Goal: Transaction & Acquisition: Download file/media

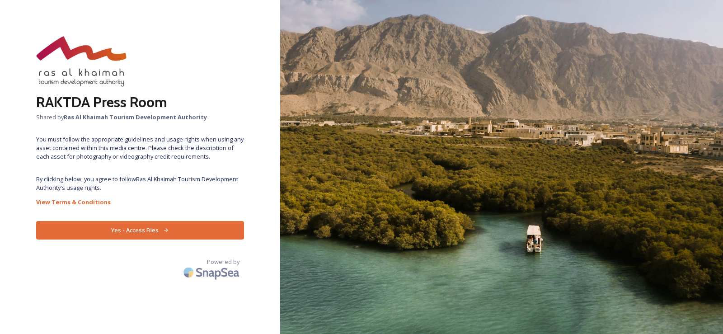
click at [188, 232] on button "Yes - Access Files" at bounding box center [140, 230] width 208 height 19
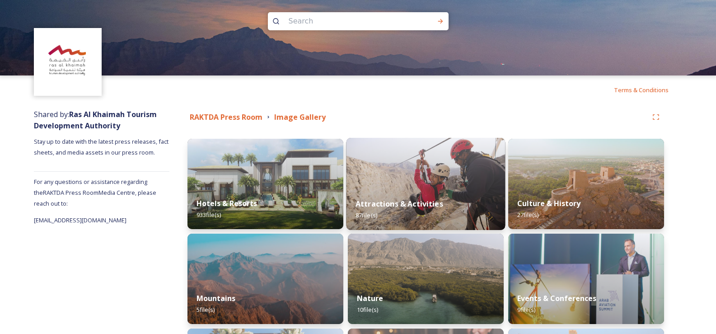
scroll to position [45, 0]
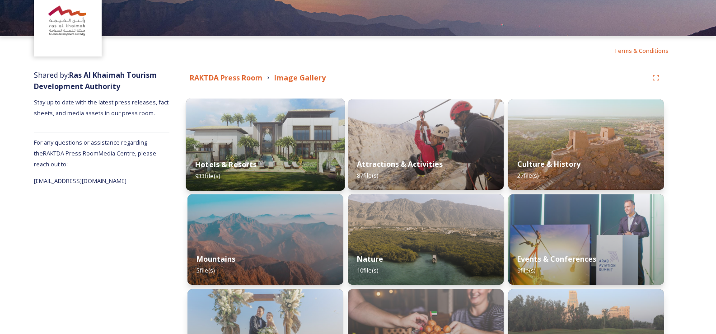
click at [309, 139] on img at bounding box center [265, 145] width 159 height 92
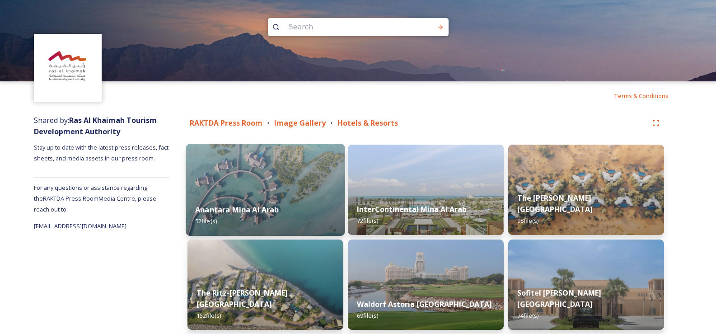
click at [297, 191] on img at bounding box center [265, 190] width 159 height 92
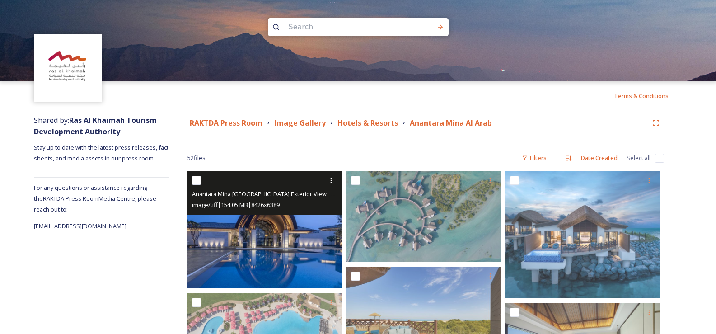
click at [309, 232] on img at bounding box center [265, 229] width 154 height 117
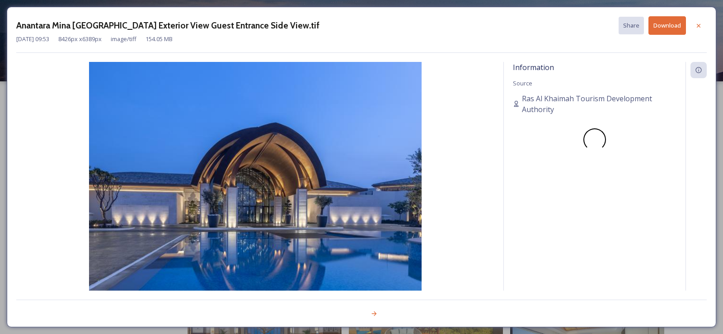
click at [663, 28] on button "Download" at bounding box center [668, 25] width 38 height 19
click at [697, 20] on div at bounding box center [699, 26] width 16 height 16
